Goal: Obtain resource: Download file/media

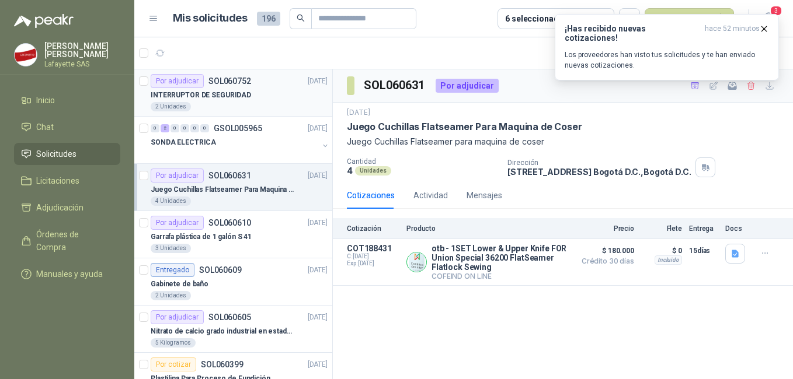
click at [240, 107] on div "2 Unidades" at bounding box center [239, 106] width 177 height 9
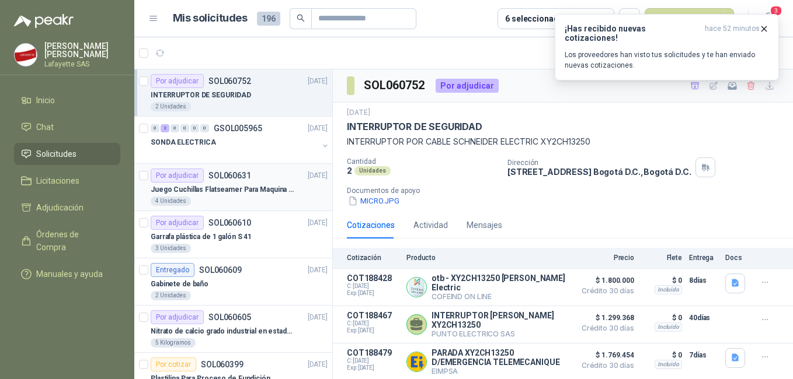
click at [244, 195] on p "Juego Cuchillas Flatseamer Para Maquina de Coser" at bounding box center [223, 189] width 145 height 11
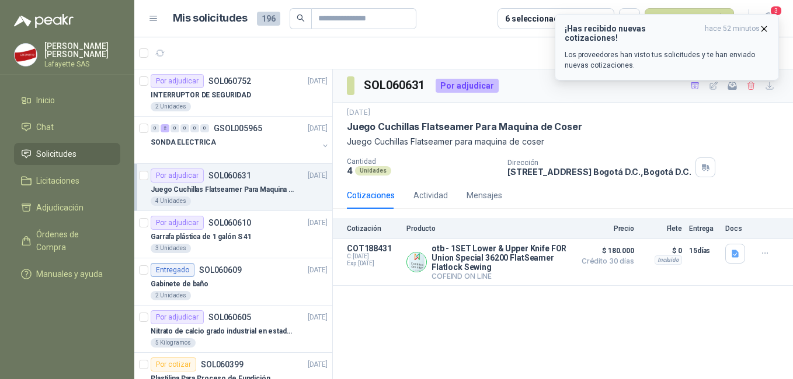
click at [764, 27] on icon "button" at bounding box center [764, 29] width 10 height 10
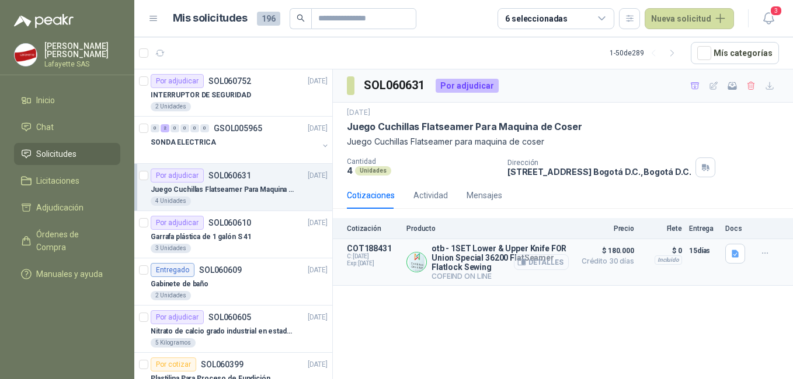
click at [519, 264] on button "Detalles" at bounding box center [541, 262] width 55 height 16
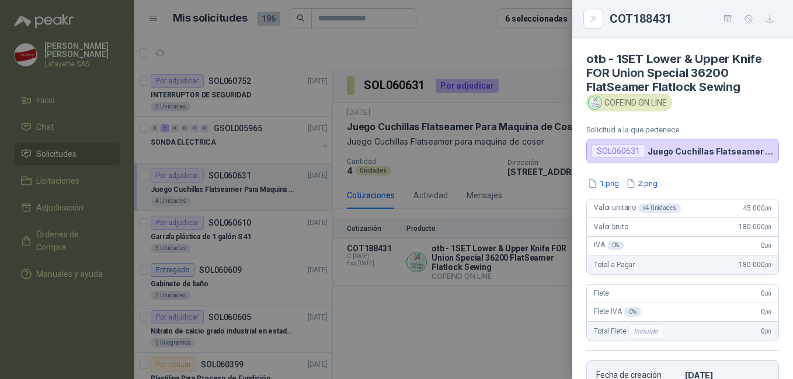
click at [477, 148] on div at bounding box center [396, 189] width 793 height 379
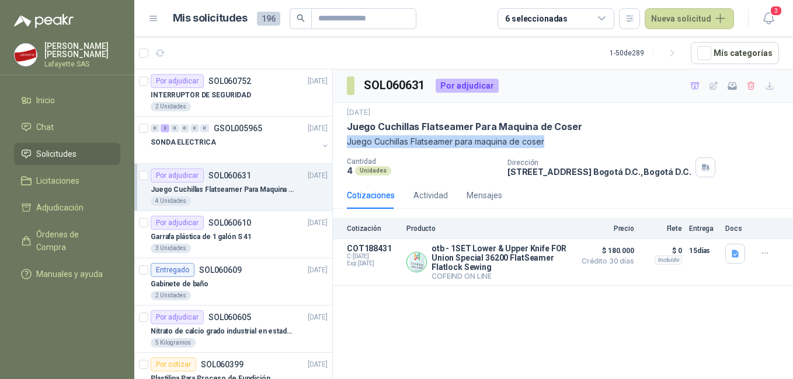
drag, startPoint x: 348, startPoint y: 140, endPoint x: 547, endPoint y: 138, distance: 199.0
click at [547, 138] on p "Juego Cuchillas Flatseamer para maquina de coser" at bounding box center [563, 141] width 432 height 13
copy p "Juego Cuchillas Flatseamer para maquina de coser"
click at [536, 265] on button "Detalles" at bounding box center [541, 262] width 55 height 16
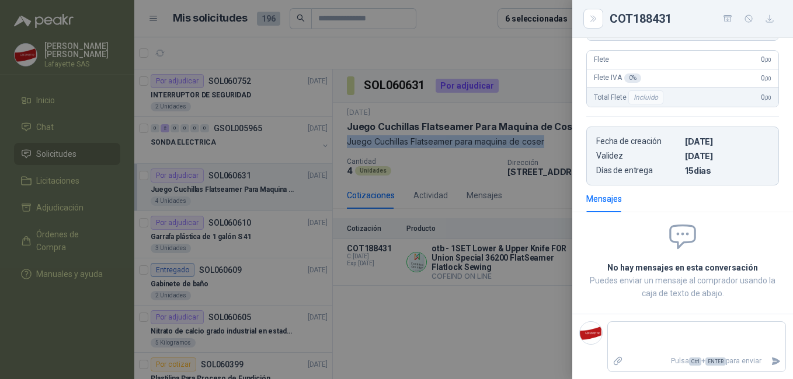
scroll to position [0, 0]
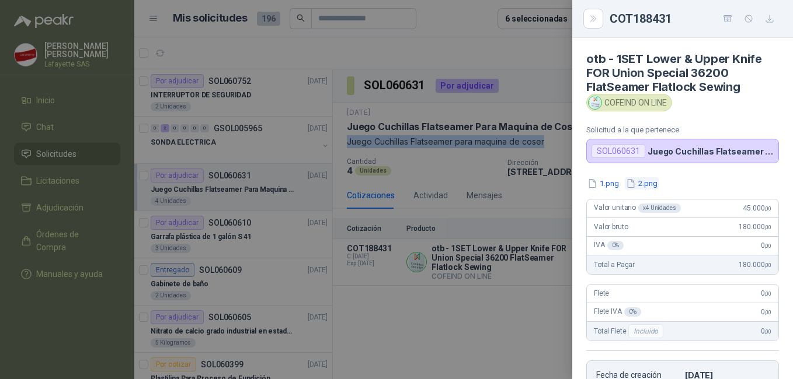
click at [634, 177] on button "2.png" at bounding box center [641, 183] width 34 height 12
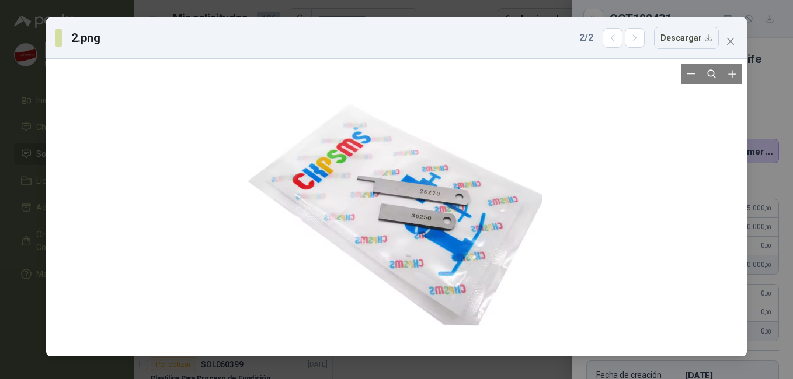
click at [448, 231] on div at bounding box center [396, 208] width 299 height 288
click at [618, 236] on div at bounding box center [396, 208] width 691 height 288
click at [407, 9] on div "2.png 2 / 2 Descargar" at bounding box center [396, 189] width 793 height 379
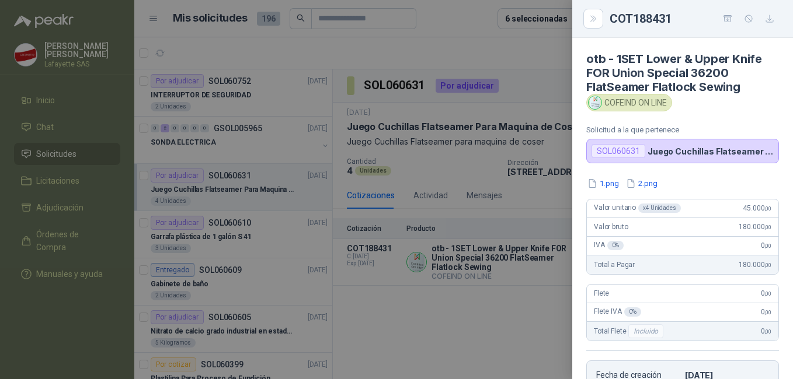
click at [659, 183] on div "1.png 2.png" at bounding box center [682, 183] width 193 height 12
click at [650, 186] on button "2.png" at bounding box center [641, 183] width 34 height 12
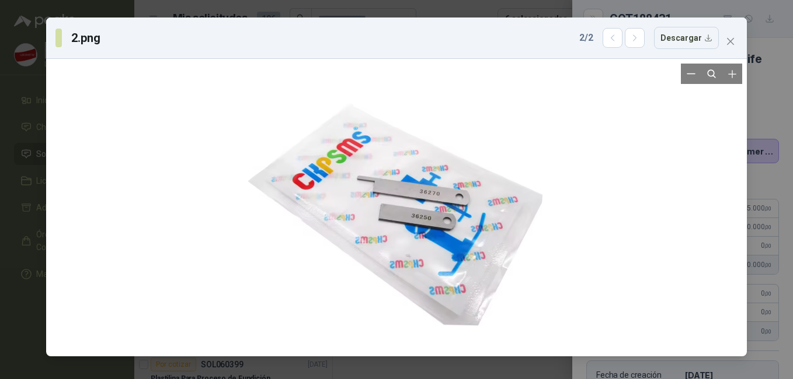
click at [399, 233] on div at bounding box center [396, 208] width 299 height 288
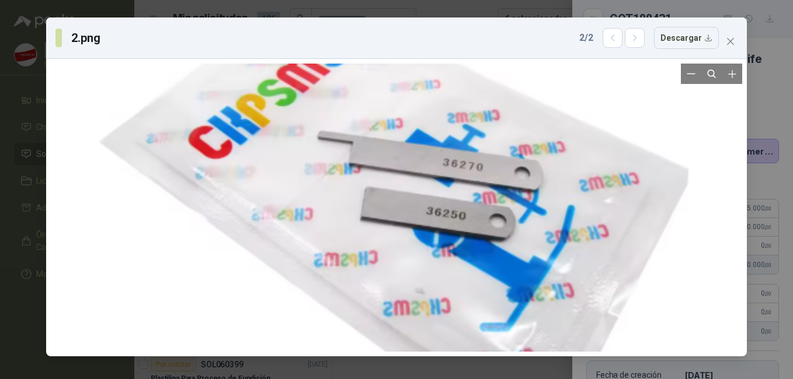
drag, startPoint x: 571, startPoint y: 247, endPoint x: 599, endPoint y: 238, distance: 29.5
click at [571, 248] on div at bounding box center [396, 195] width 598 height 577
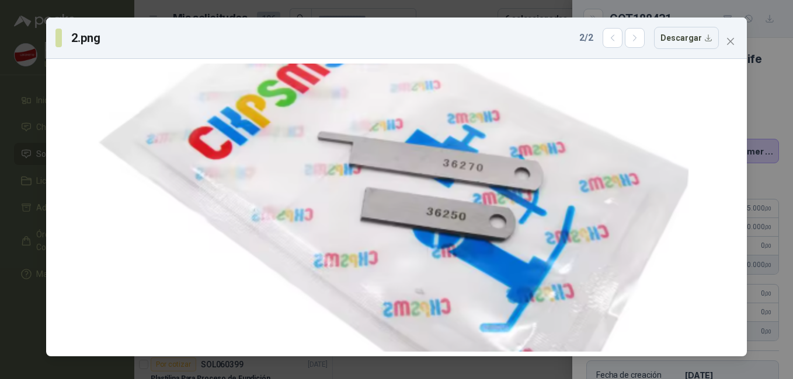
click at [780, 187] on div "2.png 2 / 2 Descargar" at bounding box center [396, 189] width 793 height 379
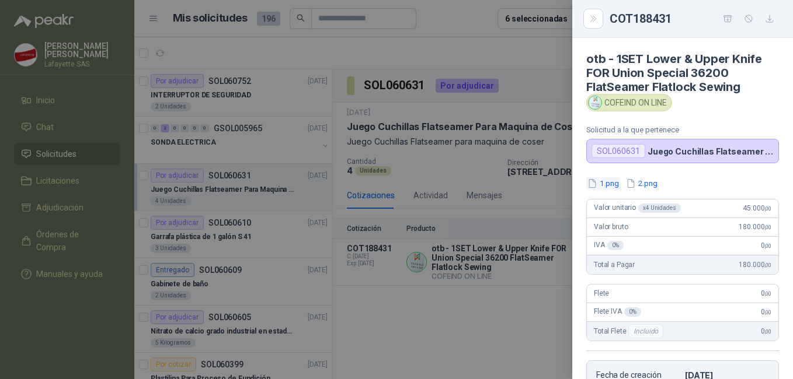
click at [588, 182] on icon "button" at bounding box center [592, 184] width 10 height 10
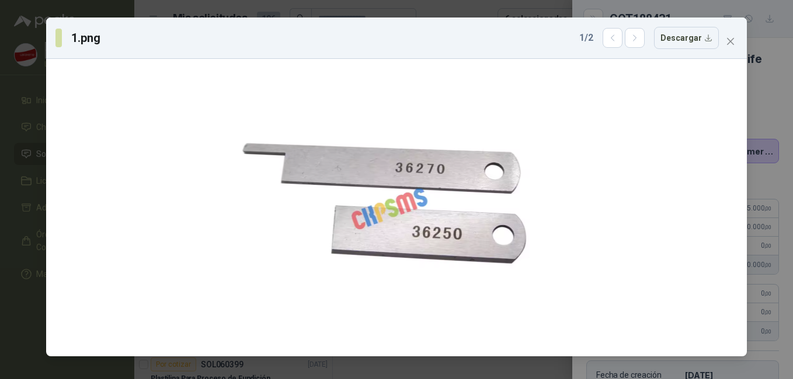
click at [762, 167] on div "1.png 1 / 2 Descargar" at bounding box center [396, 189] width 793 height 379
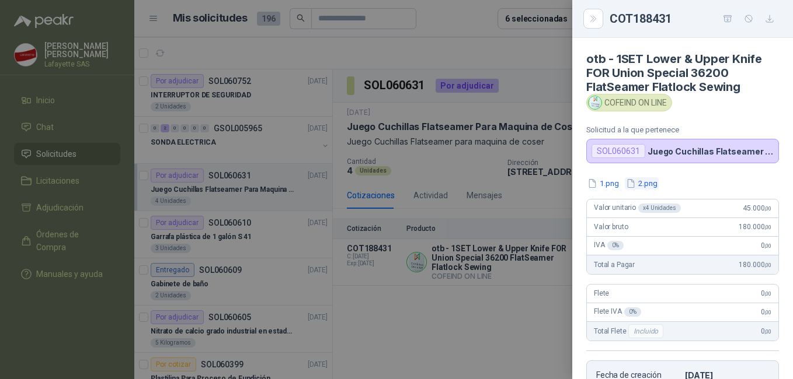
click at [651, 185] on button "2.png" at bounding box center [641, 183] width 34 height 12
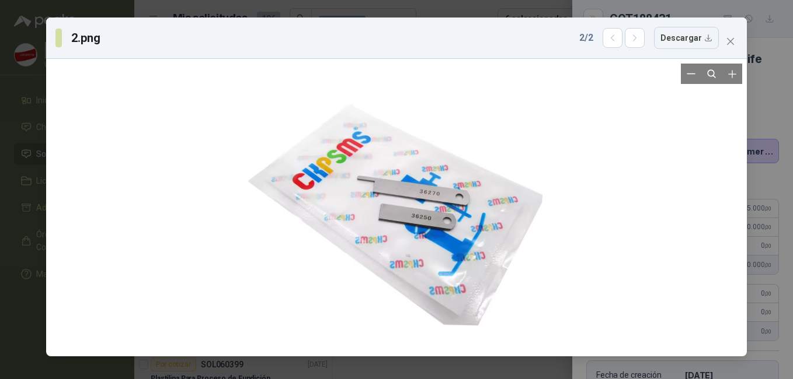
click at [451, 238] on div at bounding box center [396, 208] width 299 height 288
click at [438, 211] on div at bounding box center [396, 208] width 299 height 288
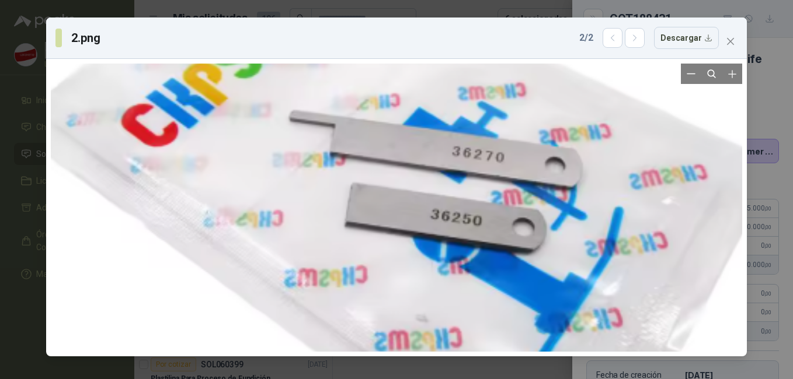
click at [434, 257] on div at bounding box center [391, 193] width 777 height 749
click at [459, 201] on div at bounding box center [392, 193] width 777 height 749
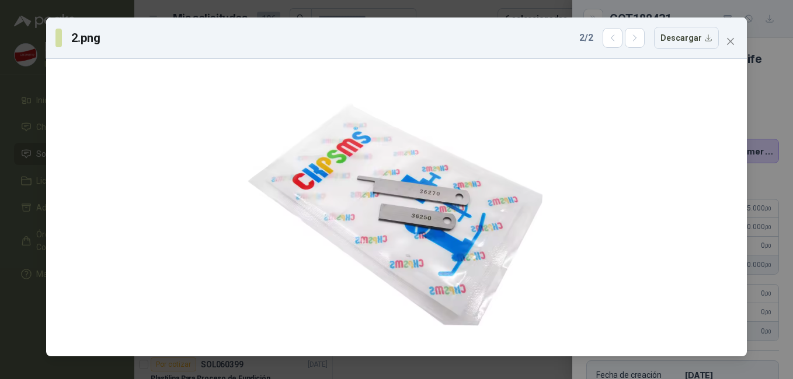
click at [763, 186] on div "2.png 2 / 2 Descargar" at bounding box center [396, 189] width 793 height 379
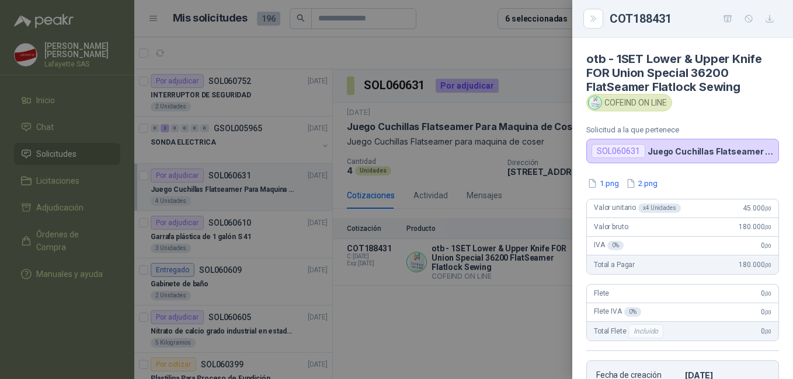
click at [458, 270] on div at bounding box center [396, 189] width 793 height 379
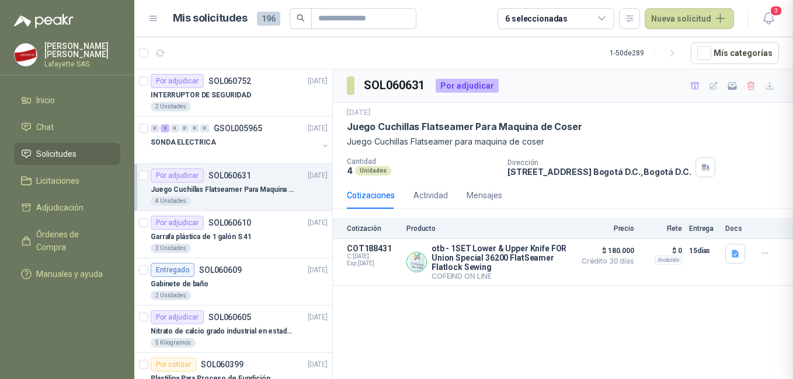
scroll to position [234, 0]
click at [540, 265] on button "Detalles" at bounding box center [541, 262] width 55 height 16
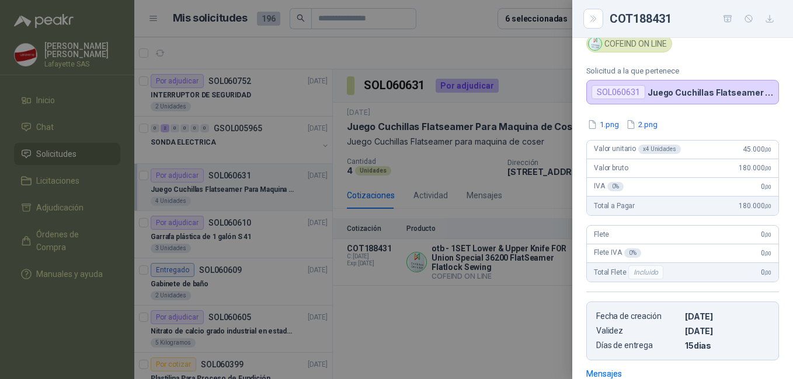
scroll to position [0, 0]
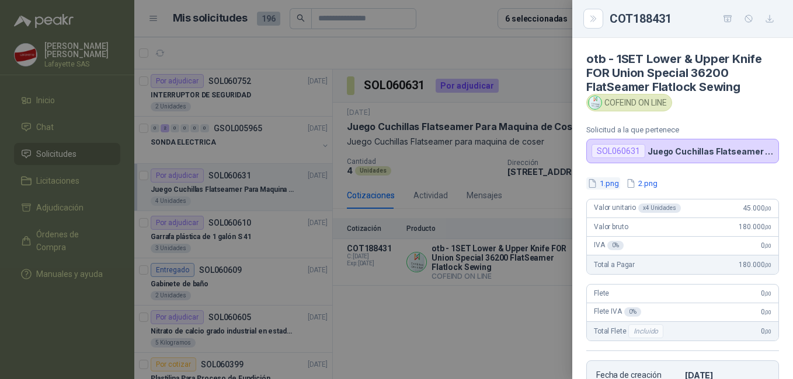
click at [616, 186] on button "1.png" at bounding box center [603, 183] width 34 height 12
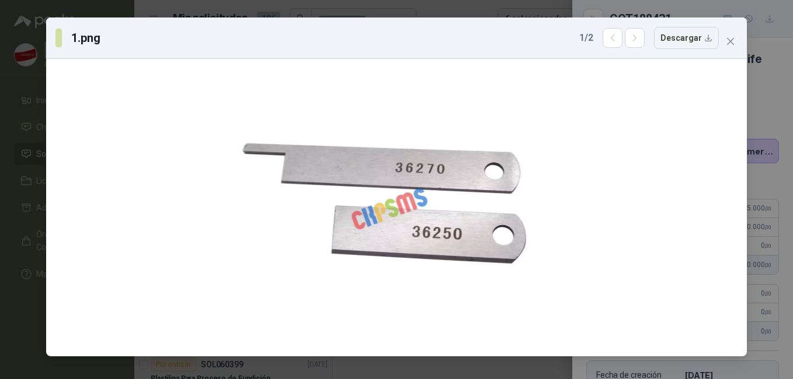
click at [762, 217] on div "1.png 1 / 2 Descargar" at bounding box center [396, 189] width 793 height 379
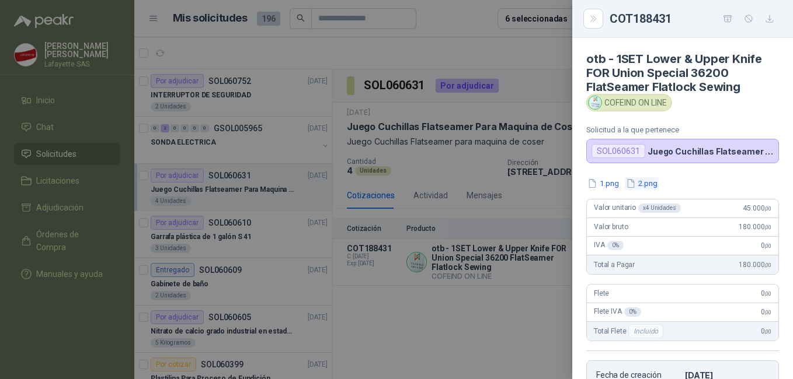
click at [647, 188] on button "2.png" at bounding box center [641, 183] width 34 height 12
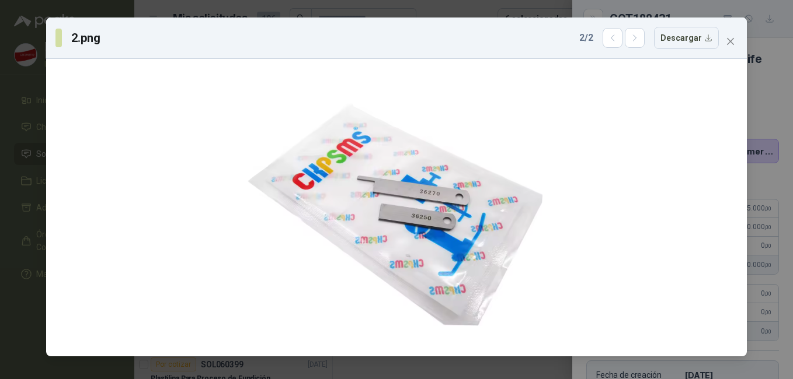
click at [768, 209] on div "2.png 2 / 2 Descargar" at bounding box center [396, 189] width 793 height 379
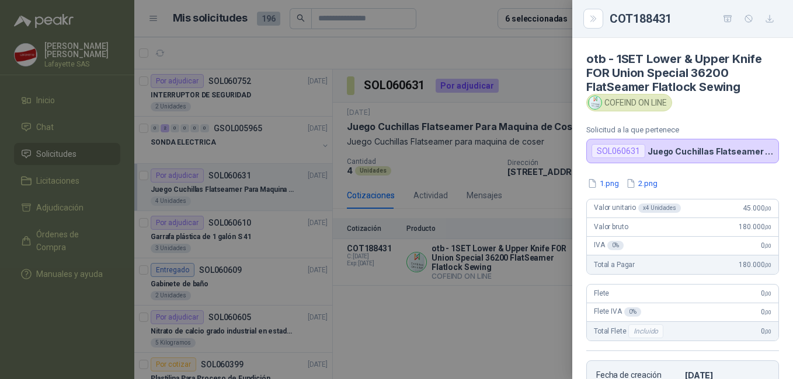
click at [462, 116] on div at bounding box center [396, 189] width 793 height 379
